Goal: Information Seeking & Learning: Learn about a topic

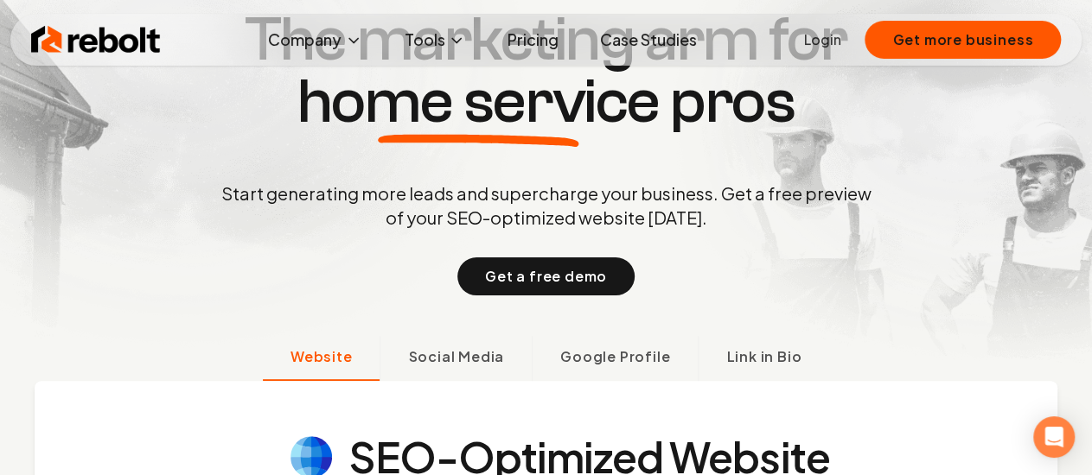
scroll to position [173, 0]
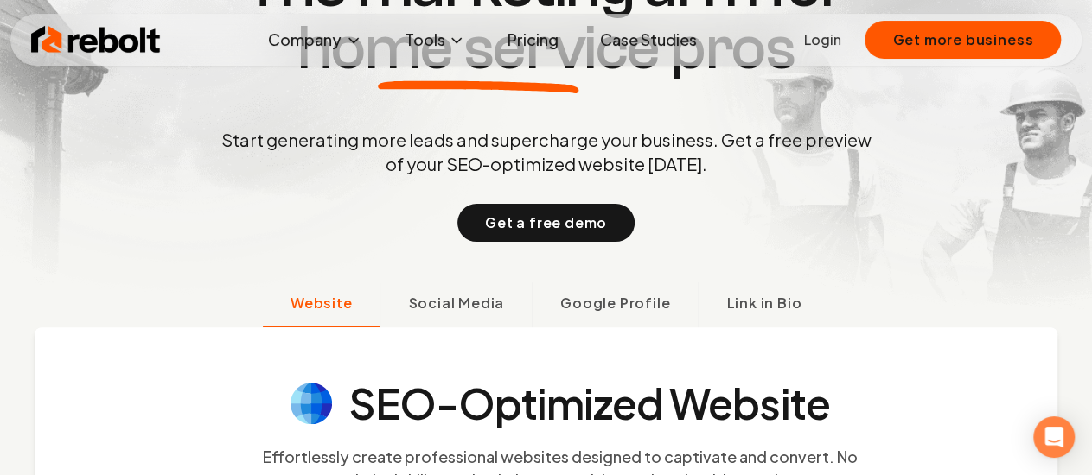
click at [536, 41] on link "Pricing" at bounding box center [532, 39] width 79 height 35
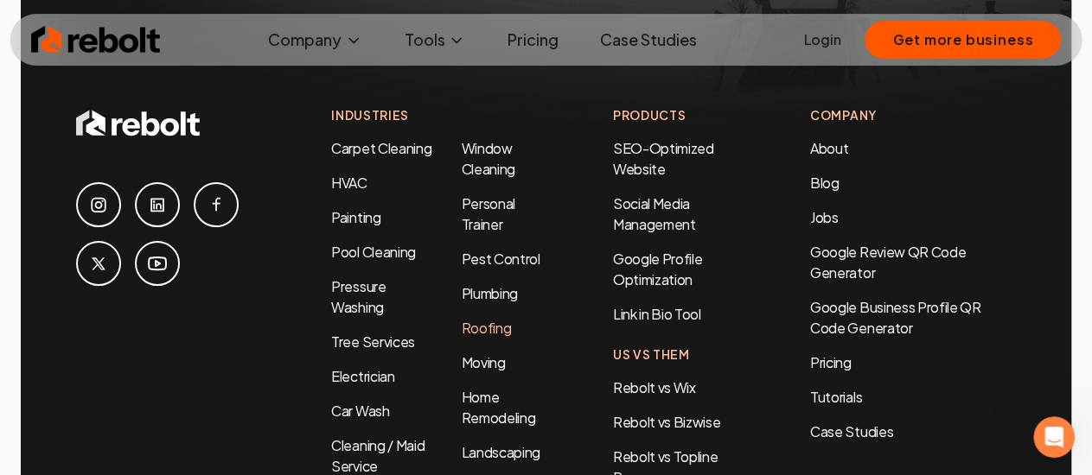
scroll to position [3870, 0]
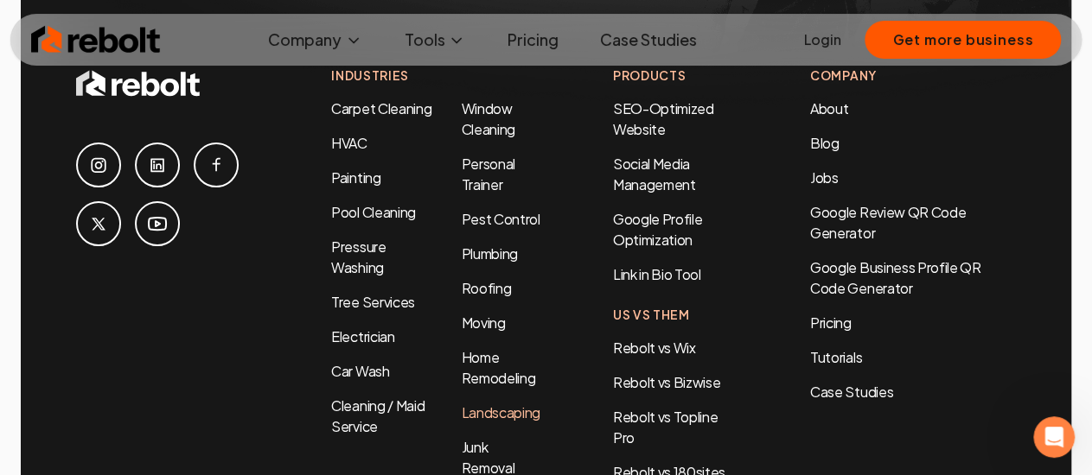
drag, startPoint x: 513, startPoint y: 315, endPoint x: 503, endPoint y: 360, distance: 46.8
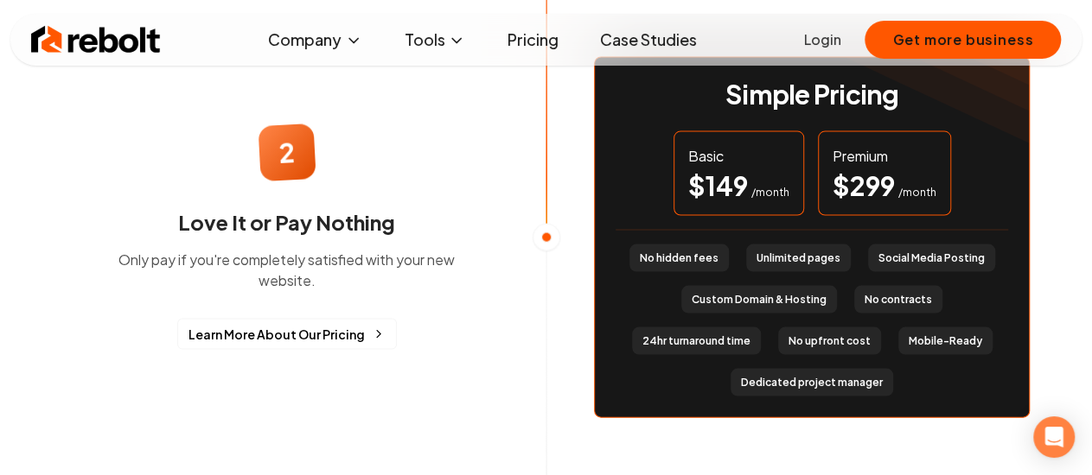
scroll to position [1642, 0]
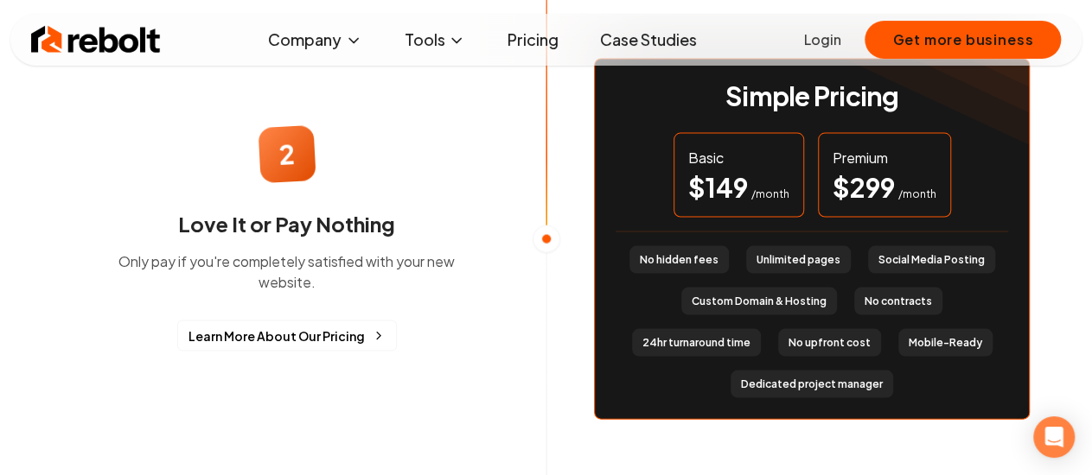
click at [713, 172] on span "$ 149" at bounding box center [718, 187] width 60 height 31
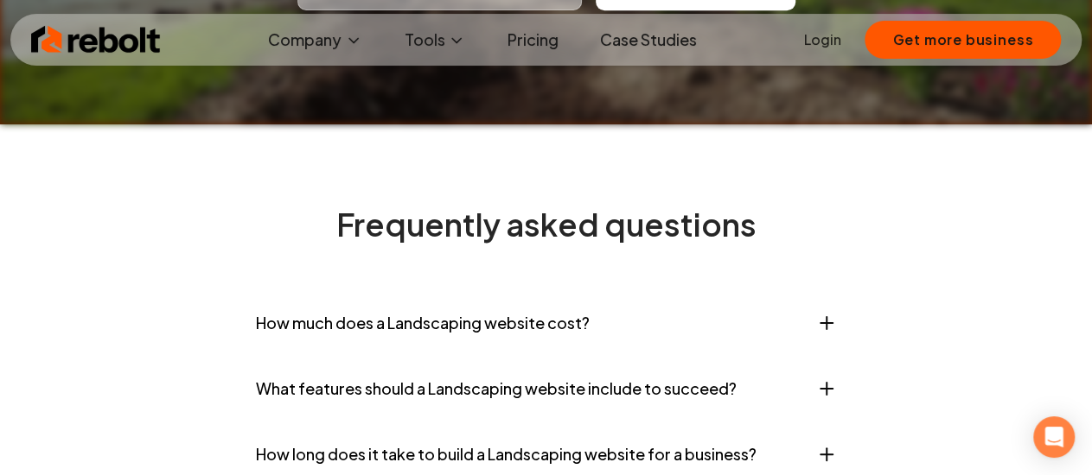
scroll to position [7173, 0]
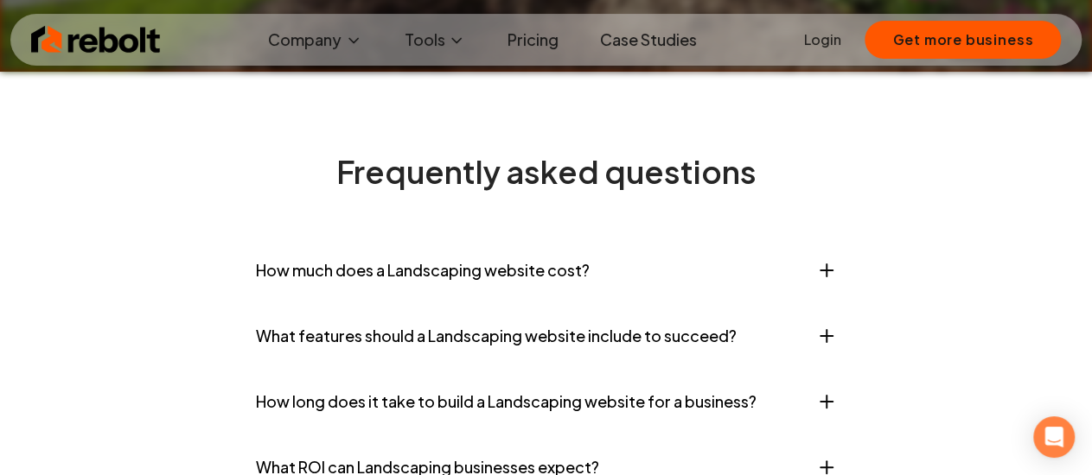
click at [457, 245] on button "How much does a Landscaping website cost?" at bounding box center [546, 271] width 581 height 52
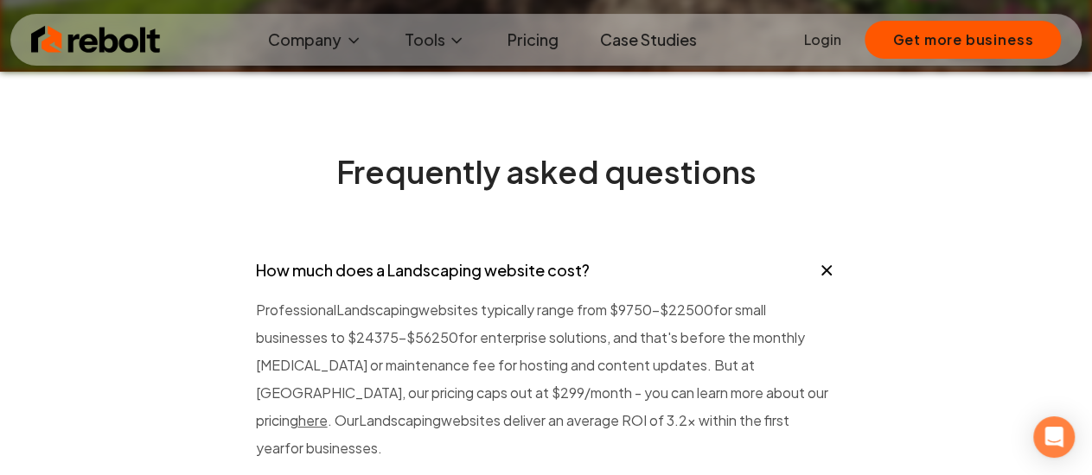
click at [519, 245] on button "How much does a Landscaping website cost?" at bounding box center [546, 271] width 581 height 52
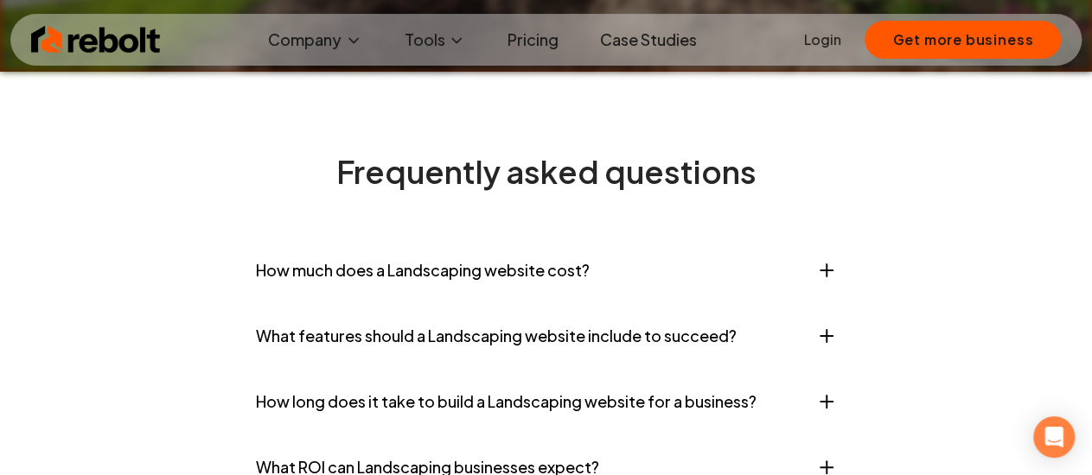
click at [515, 310] on button "What features should a Landscaping website include to succeed?" at bounding box center [546, 336] width 581 height 52
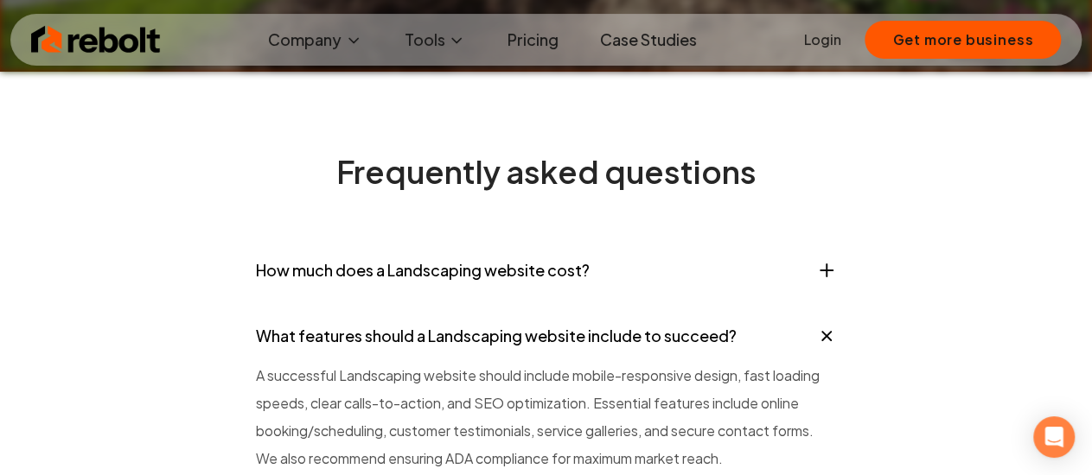
click at [515, 310] on button "What features should a Landscaping website include to succeed?" at bounding box center [546, 336] width 581 height 52
